Goal: Transaction & Acquisition: Purchase product/service

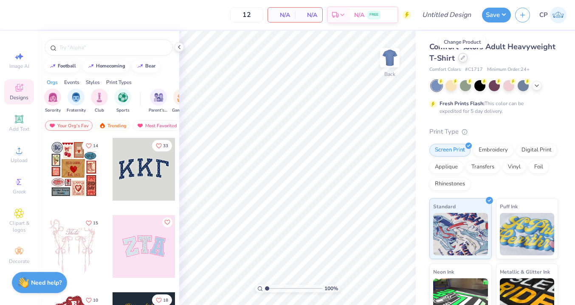
click at [463, 57] on icon at bounding box center [462, 58] width 4 height 4
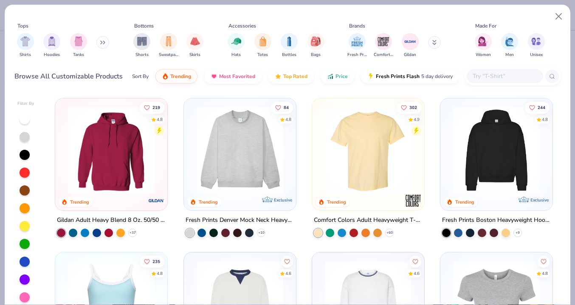
click at [101, 42] on icon at bounding box center [102, 42] width 5 height 4
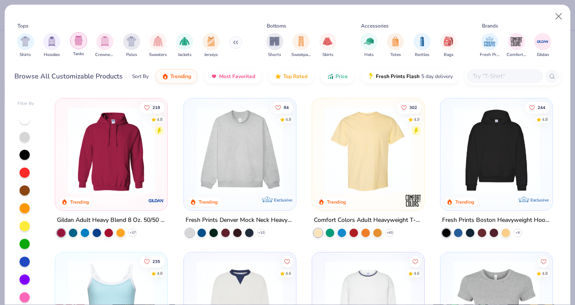
click at [79, 40] on img "filter for Tanks" at bounding box center [78, 41] width 9 height 10
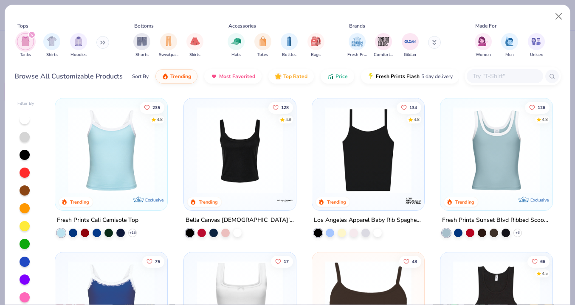
scroll to position [25, 0]
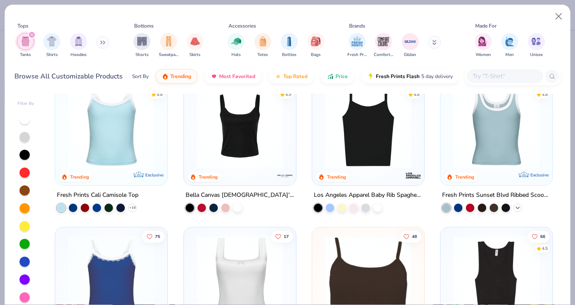
click at [518, 207] on polyline at bounding box center [517, 208] width 3 height 2
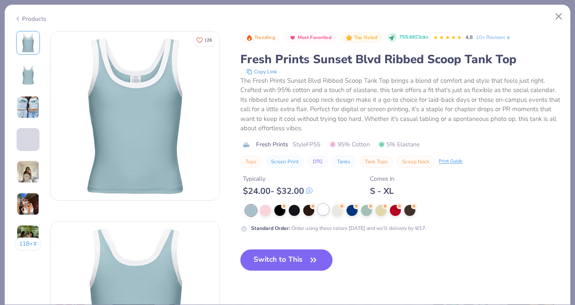
click at [326, 212] on div at bounding box center [322, 209] width 11 height 11
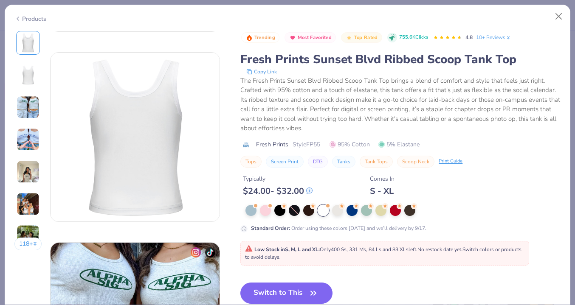
scroll to position [169, 0]
click at [293, 212] on div at bounding box center [294, 210] width 11 height 11
click at [310, 213] on div at bounding box center [308, 209] width 11 height 11
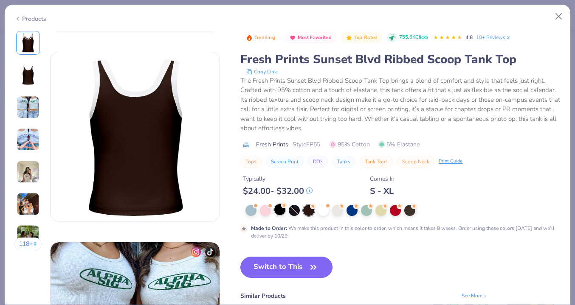
click at [281, 212] on div at bounding box center [279, 209] width 11 height 11
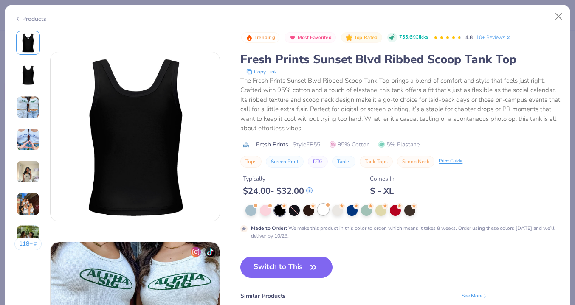
click at [320, 210] on div at bounding box center [322, 209] width 11 height 11
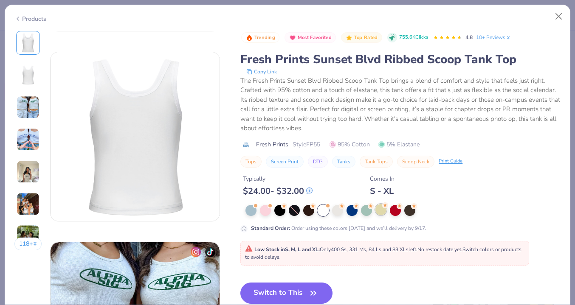
click at [378, 213] on div at bounding box center [380, 209] width 11 height 11
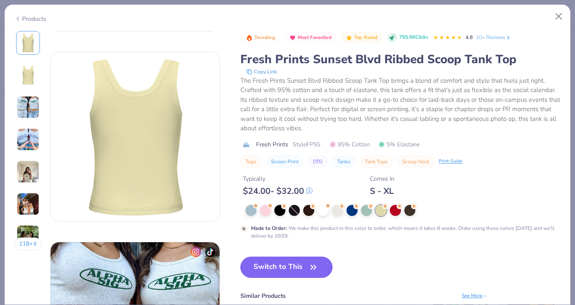
click at [289, 268] on button "Switch to This" at bounding box center [286, 267] width 92 height 21
type input "50"
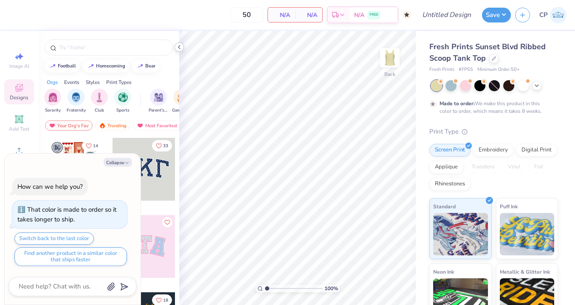
click at [180, 47] on icon at bounding box center [179, 47] width 7 height 7
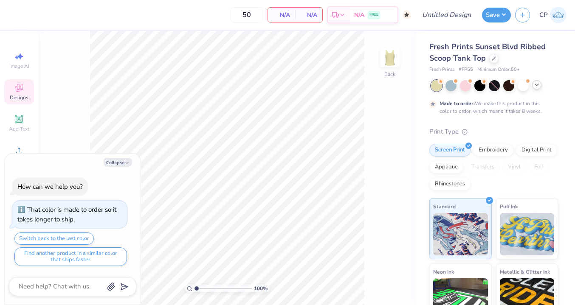
click at [535, 84] on icon at bounding box center [536, 84] width 7 height 7
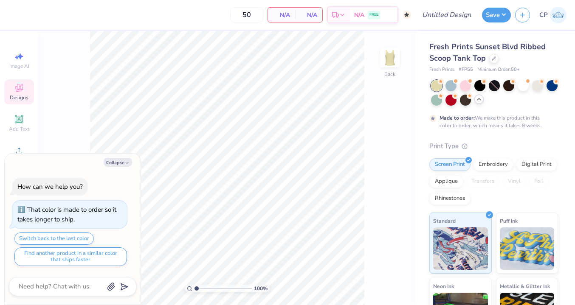
click at [493, 64] on div "Fresh Prints Sunset Blvd Ribbed Scoop Tank Top" at bounding box center [493, 52] width 129 height 23
click at [493, 59] on icon at bounding box center [493, 58] width 4 height 4
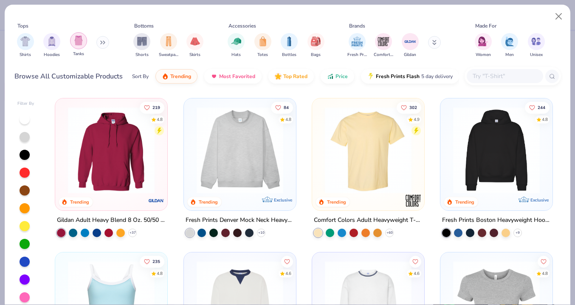
click at [79, 48] on div "filter for Tanks" at bounding box center [78, 40] width 17 height 17
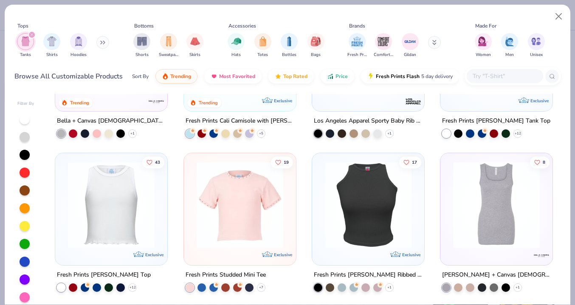
scroll to position [354, 0]
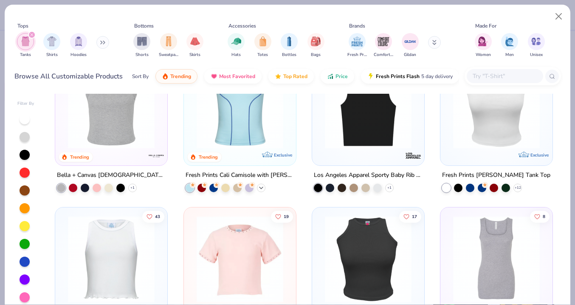
click at [261, 187] on polyline at bounding box center [260, 188] width 3 height 2
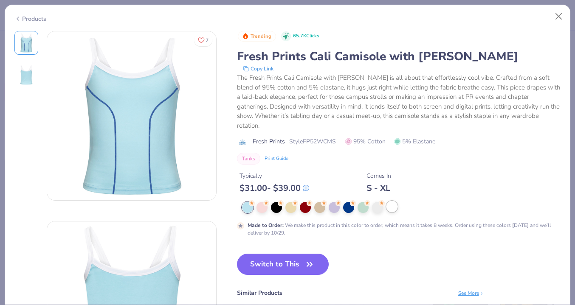
click at [391, 201] on div at bounding box center [391, 206] width 11 height 11
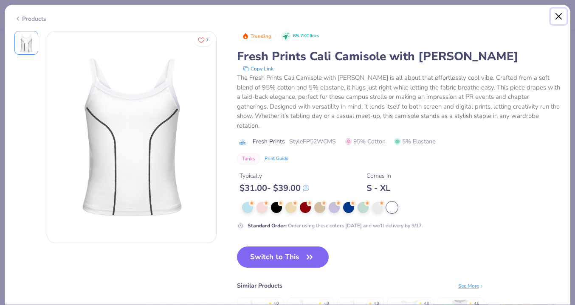
click at [558, 14] on button "Close" at bounding box center [558, 16] width 16 height 16
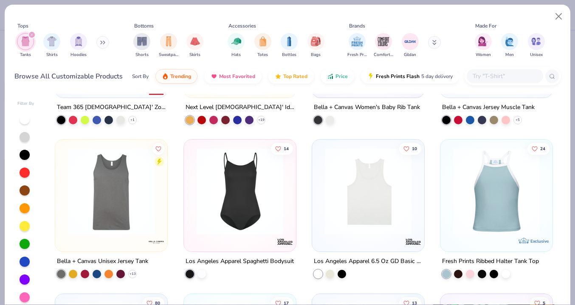
scroll to position [740, 0]
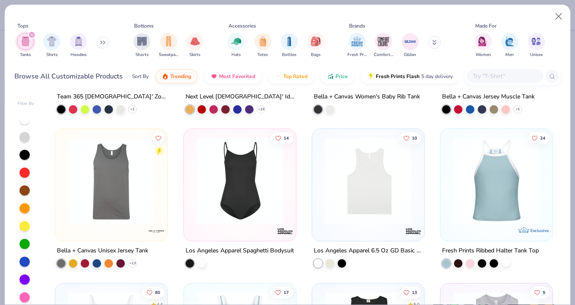
click at [504, 263] on div at bounding box center [505, 262] width 8 height 8
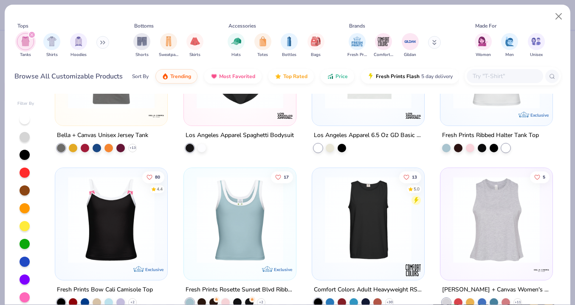
scroll to position [910, 0]
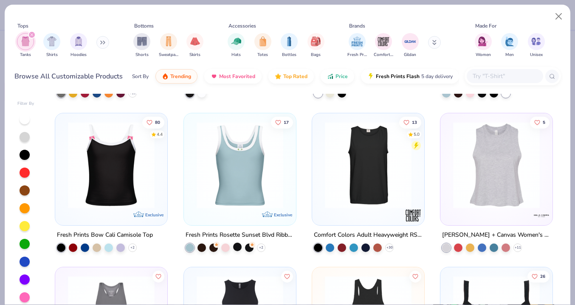
click at [239, 246] on div at bounding box center [237, 247] width 8 height 8
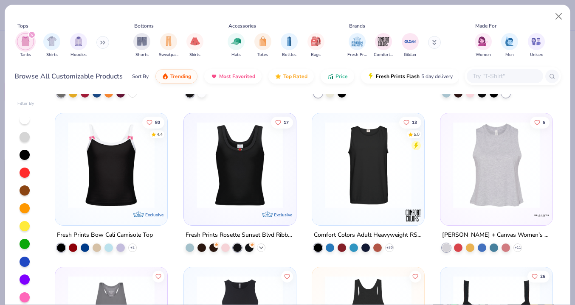
click at [260, 247] on icon at bounding box center [261, 247] width 7 height 7
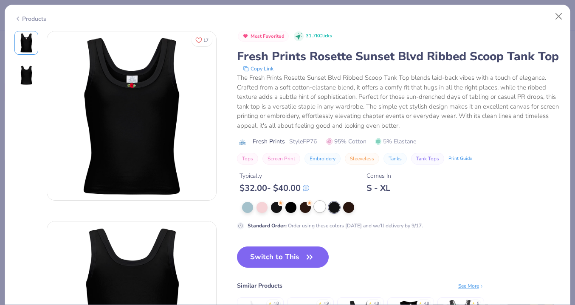
click at [320, 205] on div at bounding box center [319, 206] width 11 height 11
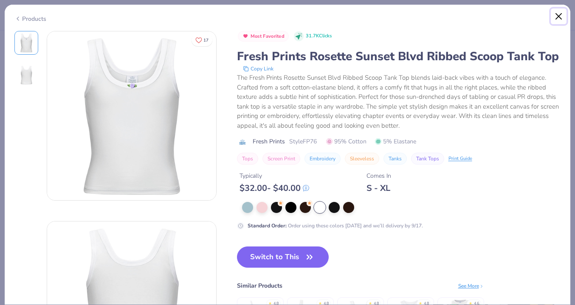
click at [559, 18] on button "Close" at bounding box center [558, 16] width 16 height 16
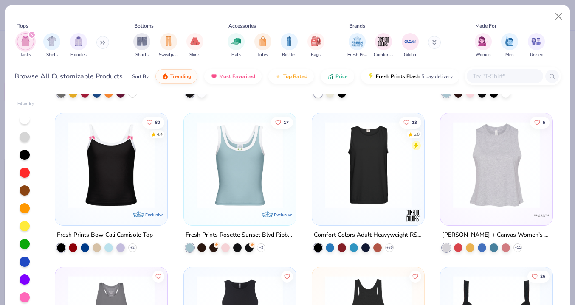
scroll to position [936, 0]
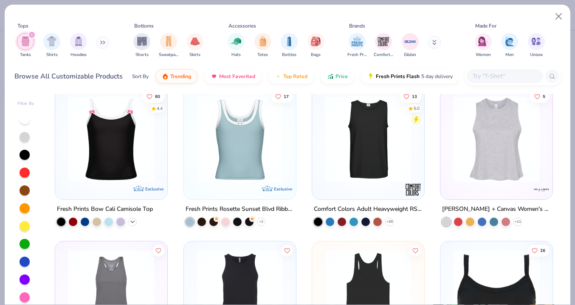
click at [132, 219] on icon at bounding box center [132, 222] width 7 height 7
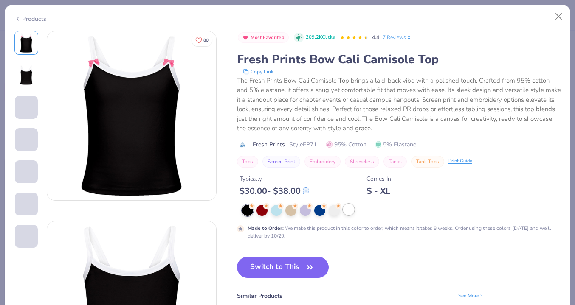
click at [351, 213] on div at bounding box center [348, 209] width 11 height 11
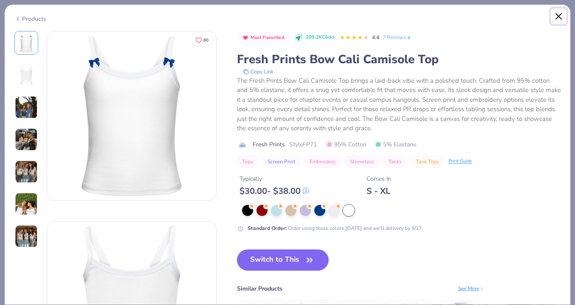
click at [557, 16] on button "Close" at bounding box center [558, 16] width 16 height 16
type textarea "x"
